Goal: Submit feedback/report problem

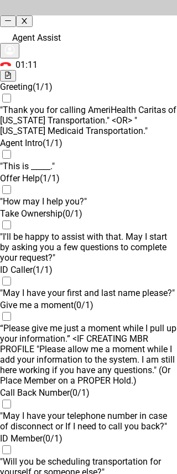
scroll to position [1569, 0]
click at [26, 18] on icon "close" at bounding box center [24, 21] width 5 height 6
